Goal: Transaction & Acquisition: Purchase product/service

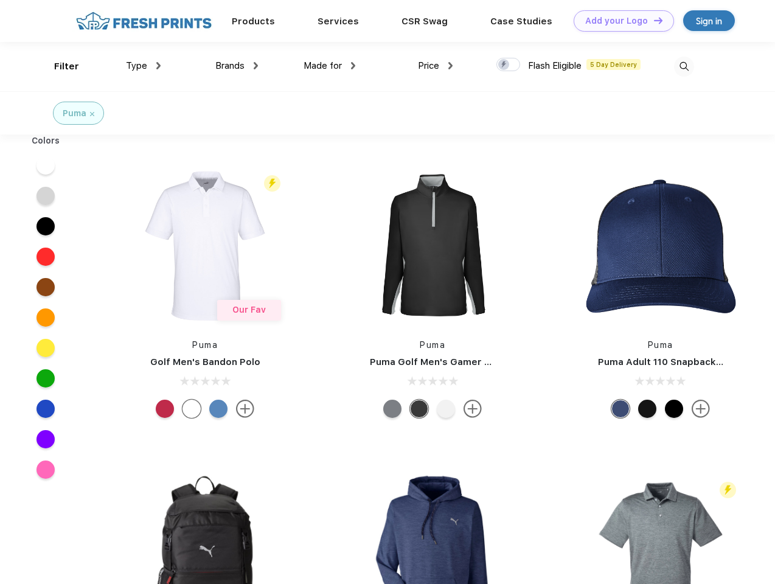
click at [619, 21] on link "Add your Logo Design Tool" at bounding box center [624, 20] width 100 height 21
click at [0, 0] on div "Design Tool" at bounding box center [0, 0] width 0 height 0
click at [653, 20] on link "Add your Logo Design Tool" at bounding box center [624, 20] width 100 height 21
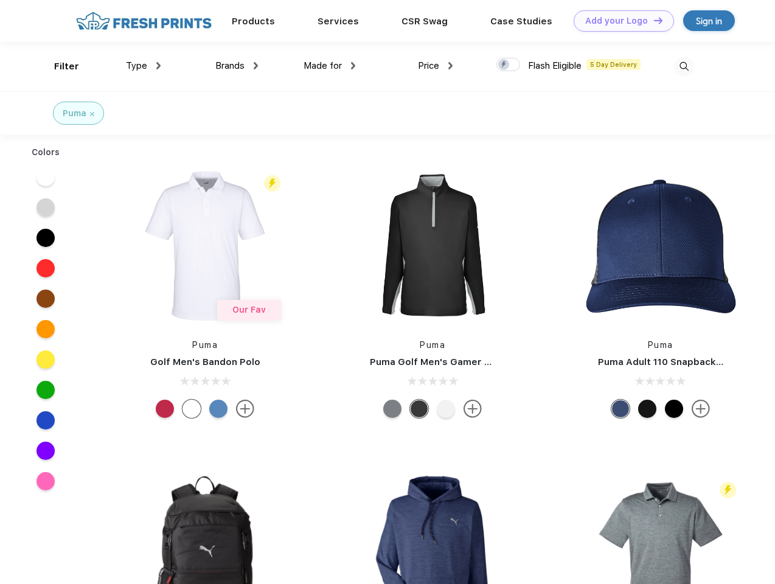
click at [58, 66] on div "Filter" at bounding box center [66, 67] width 25 height 14
click at [144, 66] on span "Type" at bounding box center [136, 65] width 21 height 11
click at [237, 66] on span "Brands" at bounding box center [229, 65] width 29 height 11
click at [330, 66] on span "Made for" at bounding box center [323, 65] width 38 height 11
click at [436, 66] on span "Price" at bounding box center [428, 65] width 21 height 11
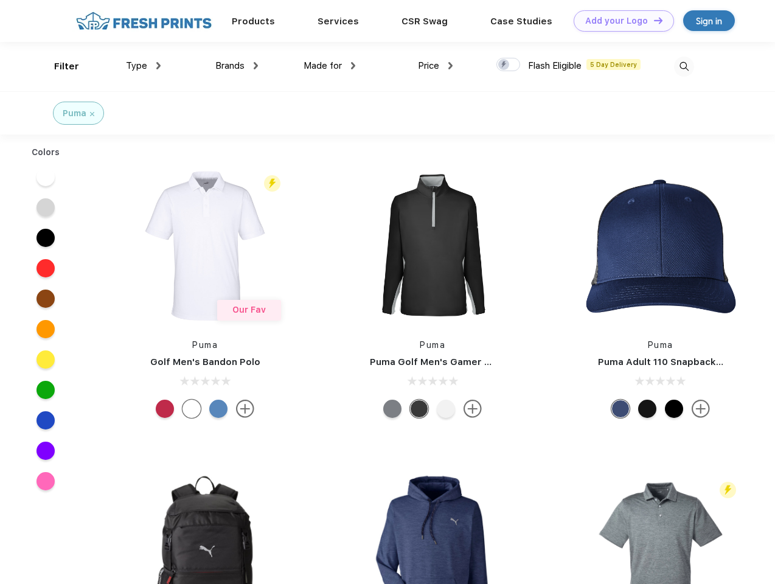
click at [509, 65] on div at bounding box center [508, 64] width 24 height 13
click at [504, 65] on input "checkbox" at bounding box center [500, 61] width 8 height 8
click at [684, 66] on img at bounding box center [684, 67] width 20 height 20
